Goal: Information Seeking & Learning: Learn about a topic

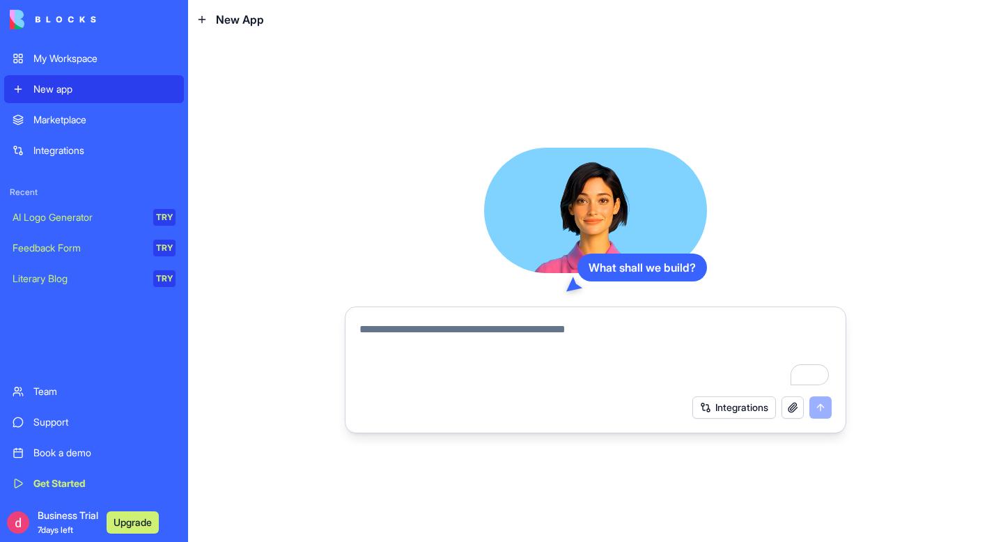
click at [107, 118] on div "Marketplace" at bounding box center [104, 120] width 142 height 14
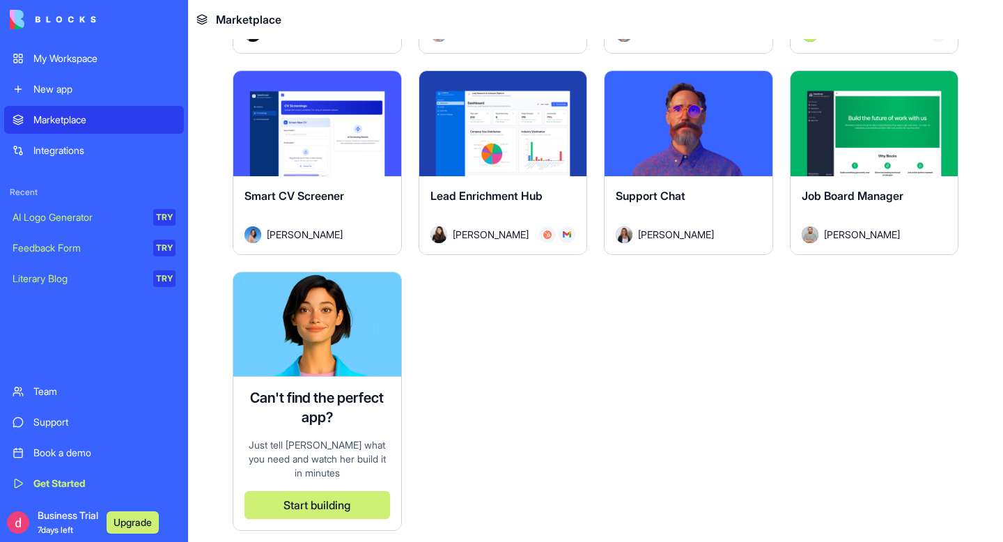
scroll to position [3669, 0]
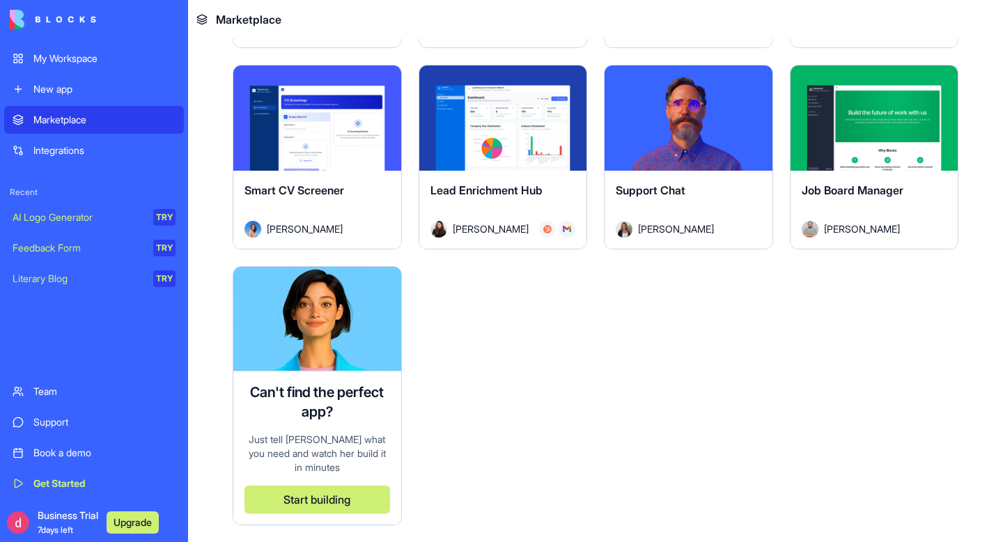
click at [43, 156] on div "Integrations" at bounding box center [104, 150] width 142 height 14
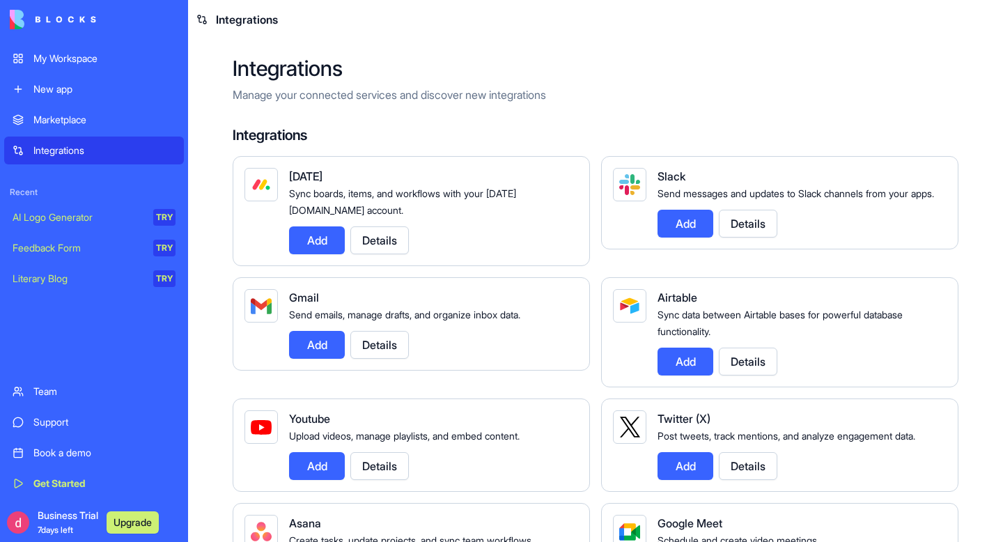
click at [50, 234] on link "Feedback Form TRY" at bounding box center [94, 248] width 180 height 28
click at [53, 268] on link "Literary Blog TRY" at bounding box center [94, 279] width 180 height 28
click at [69, 221] on div "AI Logo Generator" at bounding box center [78, 217] width 131 height 14
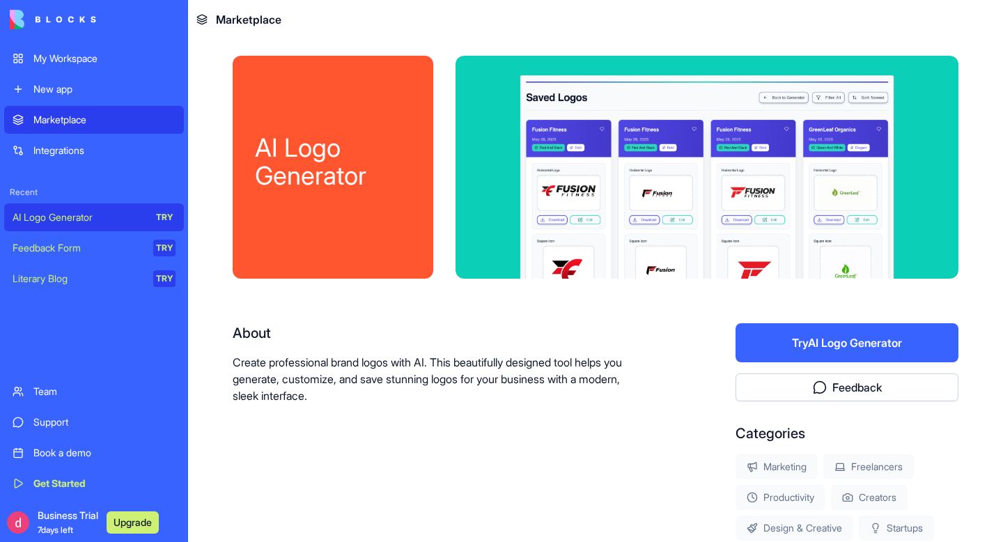
click at [69, 221] on div "AI Logo Generator" at bounding box center [78, 217] width 131 height 14
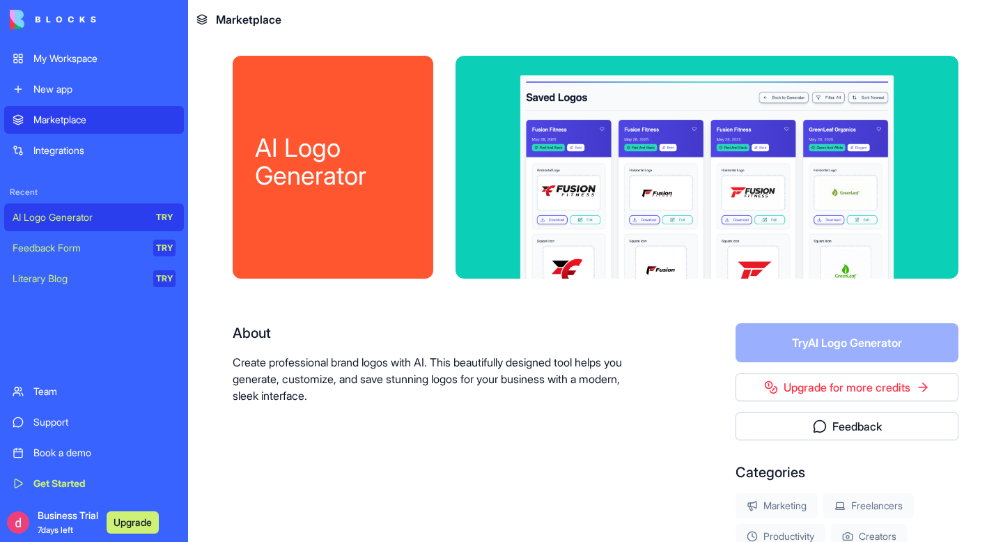
click at [62, 61] on div "My Workspace" at bounding box center [104, 59] width 142 height 14
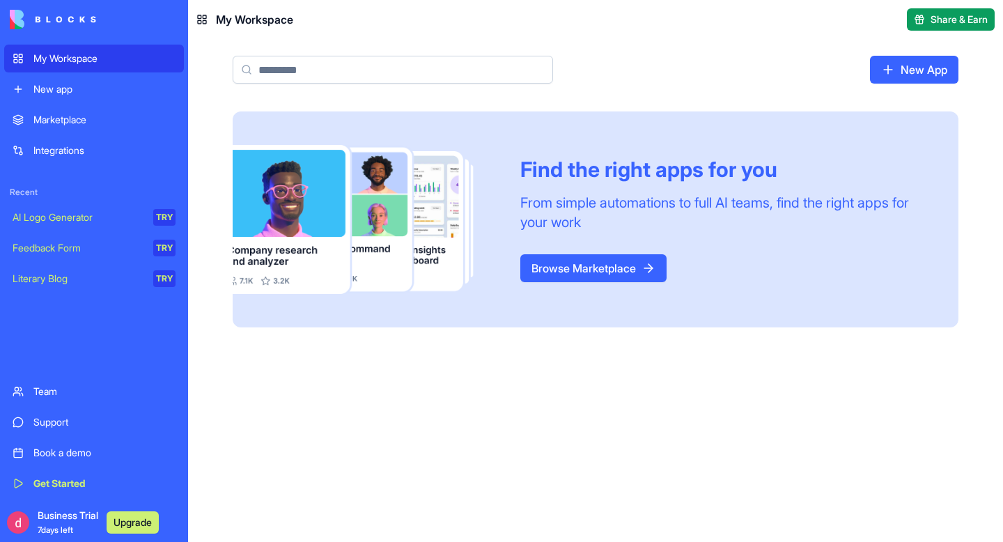
click at [623, 270] on link "Browse Marketplace" at bounding box center [593, 268] width 146 height 28
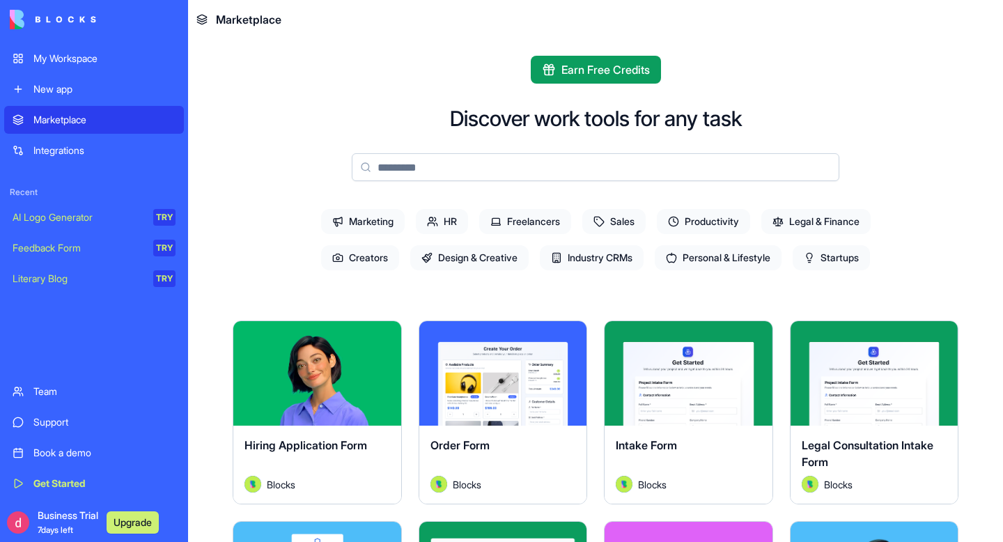
click at [547, 231] on span "Freelancers" at bounding box center [525, 221] width 92 height 25
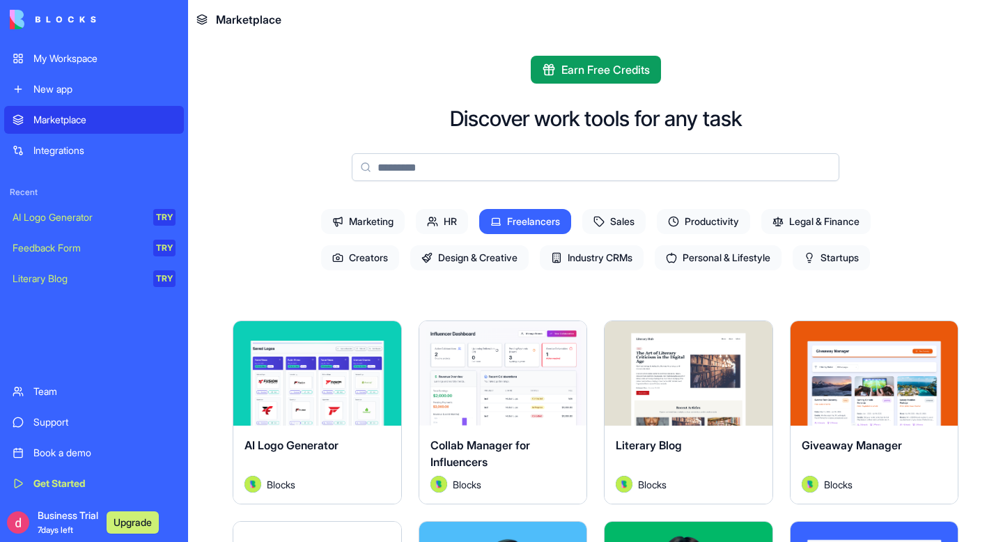
scroll to position [184, 0]
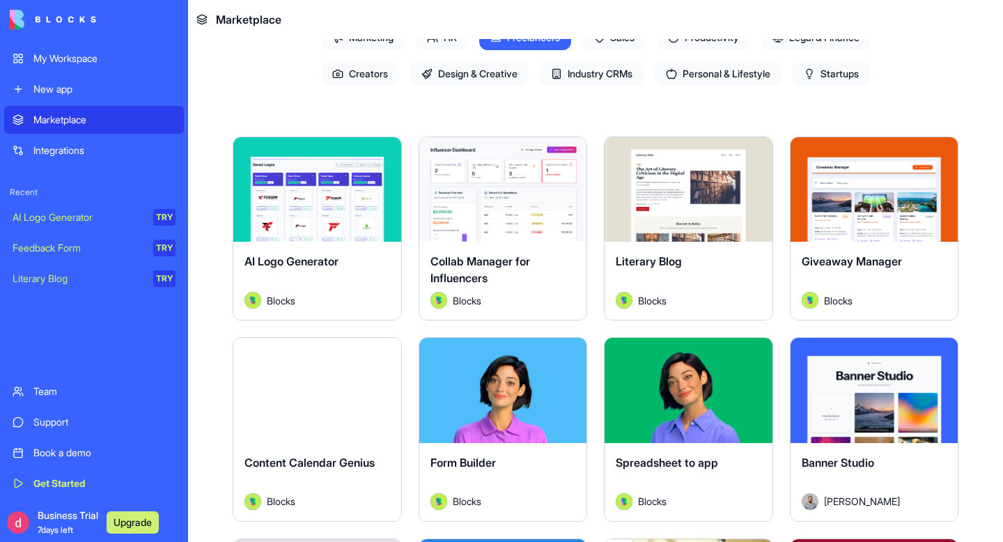
click at [536, 233] on div "Explore" at bounding box center [503, 189] width 168 height 104
click at [510, 186] on button "Explore" at bounding box center [503, 190] width 104 height 28
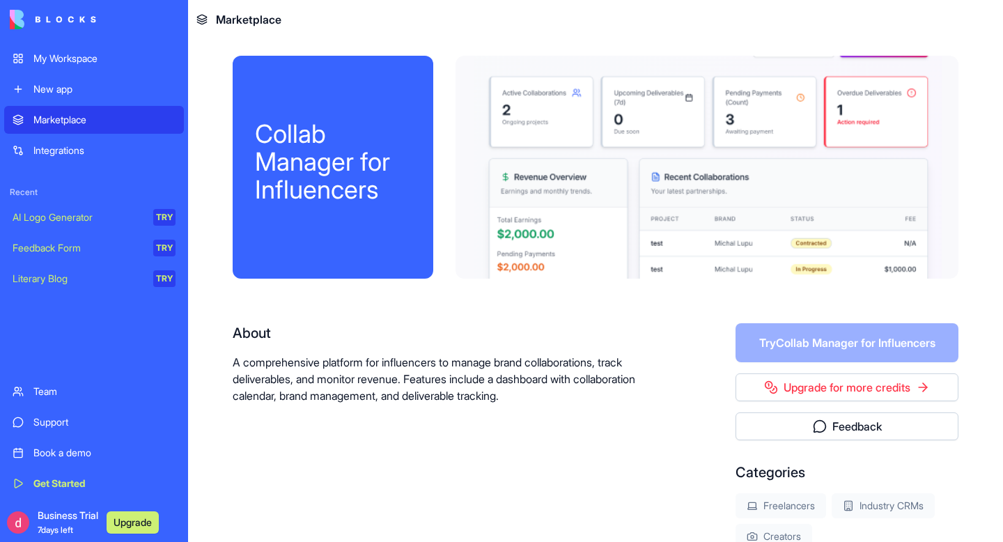
click at [314, 81] on div "Collab Manager for Influencers" at bounding box center [333, 167] width 201 height 223
click at [70, 21] on img at bounding box center [53, 20] width 86 height 20
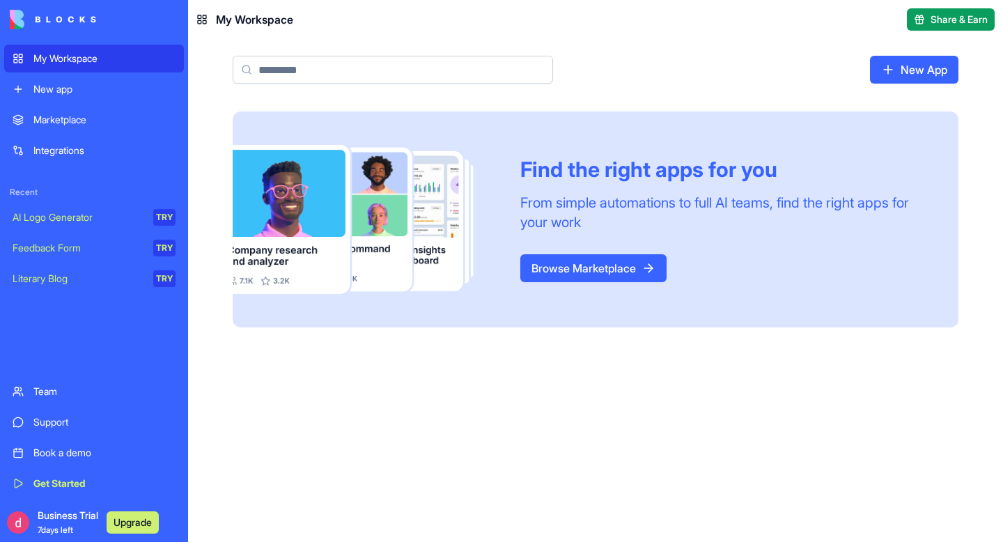
click at [70, 524] on span "7 days left" at bounding box center [56, 529] width 36 height 10
